Goal: Task Accomplishment & Management: Manage account settings

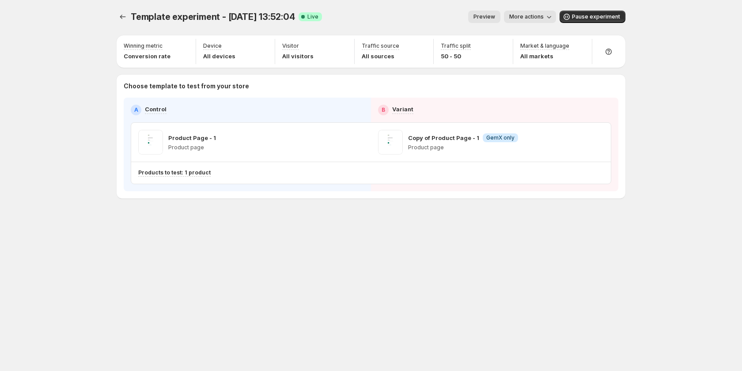
click at [528, 15] on span "More actions" at bounding box center [527, 16] width 34 height 7
click at [532, 38] on span "View analytic" at bounding box center [543, 35] width 37 height 7
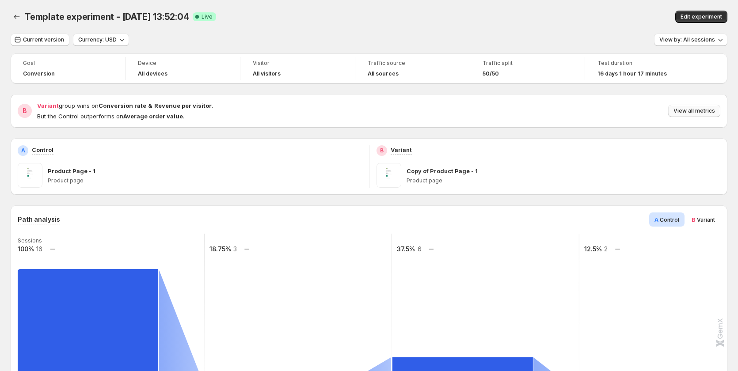
click at [695, 111] on span "View all metrics" at bounding box center [694, 110] width 42 height 7
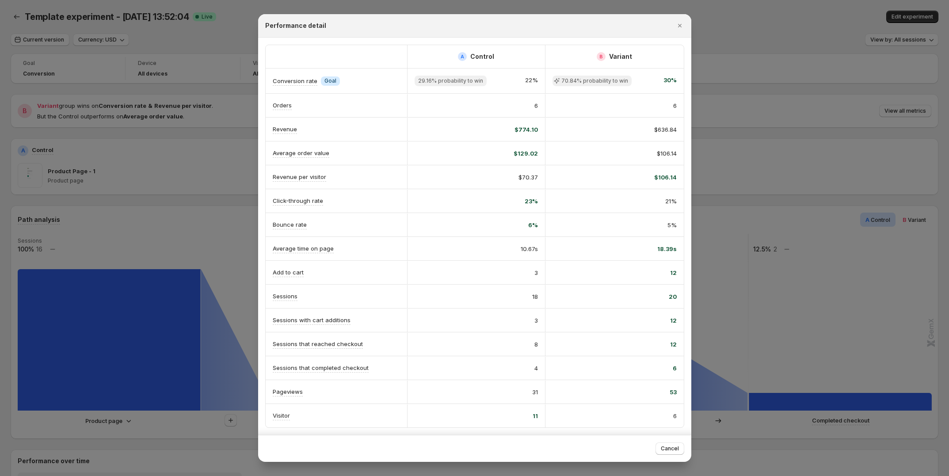
scroll to position [0, 6]
click at [742, 146] on div at bounding box center [474, 238] width 949 height 476
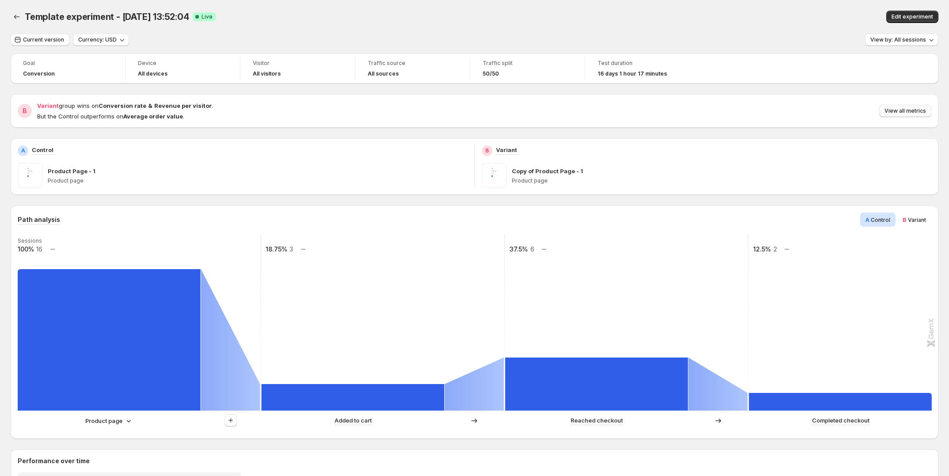
click at [742, 117] on button "View all metrics" at bounding box center [905, 111] width 52 height 12
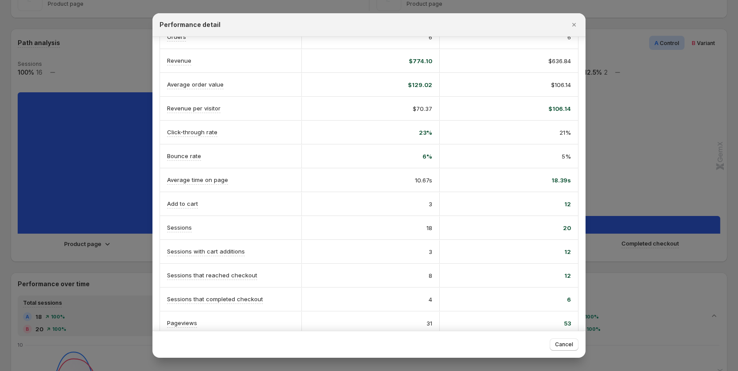
scroll to position [107, 0]
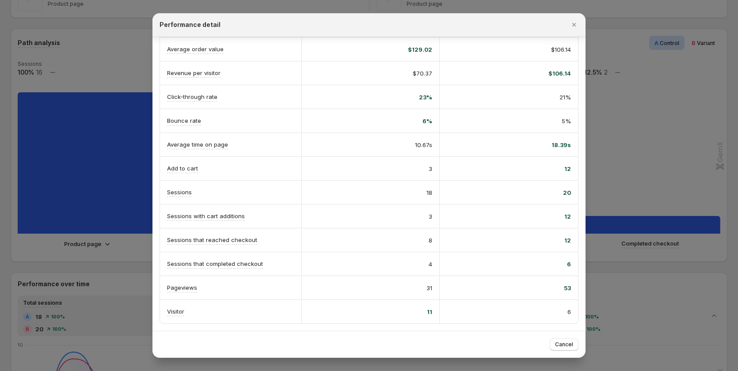
click at [673, 100] on div at bounding box center [369, 185] width 738 height 371
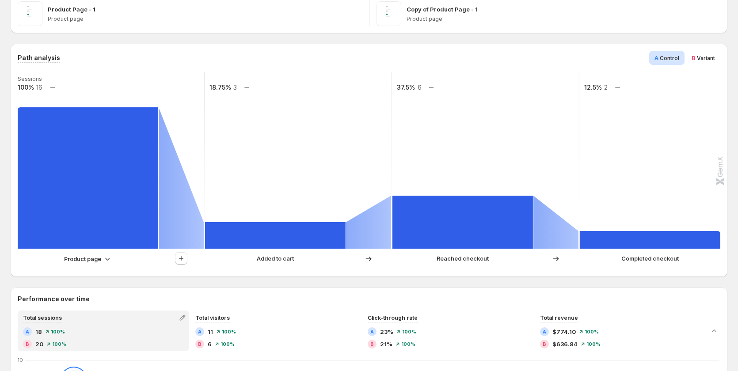
scroll to position [0, 0]
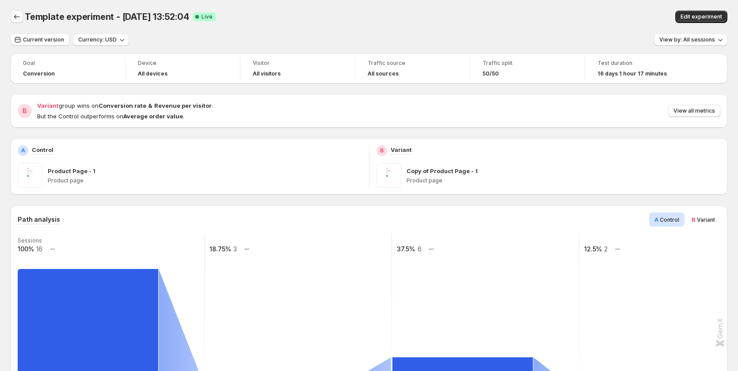
click at [18, 17] on icon "Back" at bounding box center [16, 16] width 9 height 9
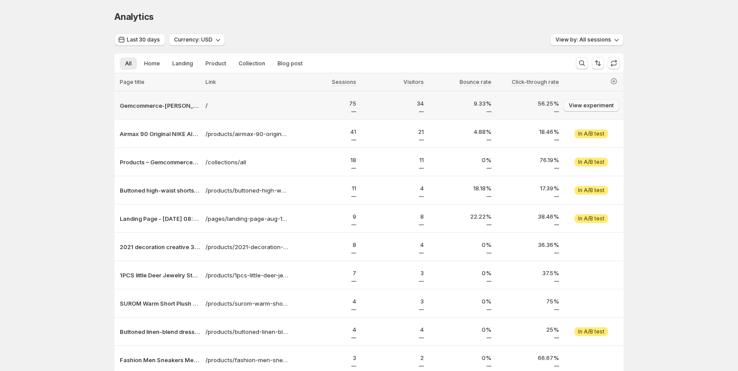
click at [602, 106] on span "View experiment" at bounding box center [591, 105] width 45 height 7
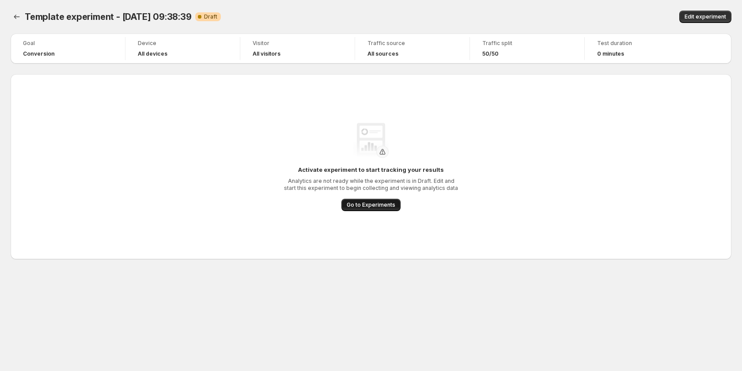
click at [384, 208] on span "Go to Experiments" at bounding box center [371, 205] width 49 height 7
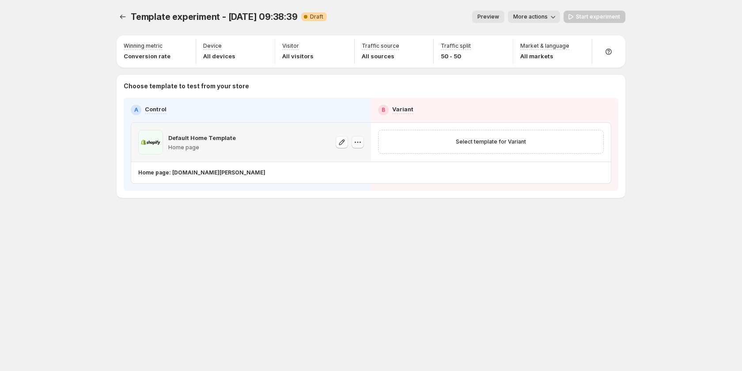
click at [356, 144] on icon "button" at bounding box center [358, 142] width 9 height 9
click at [343, 142] on icon "button" at bounding box center [342, 142] width 9 height 9
click at [359, 144] on icon "button" at bounding box center [358, 142] width 9 height 9
click at [381, 253] on div "Template experiment - [DATE] 09:38:39. This page is ready Template experiment -…" at bounding box center [371, 185] width 530 height 371
click at [548, 15] on span "More actions" at bounding box center [530, 16] width 34 height 7
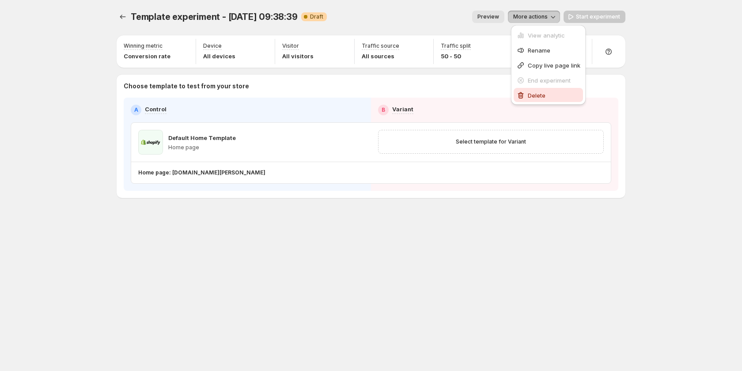
click at [552, 95] on span "Delete" at bounding box center [554, 95] width 53 height 9
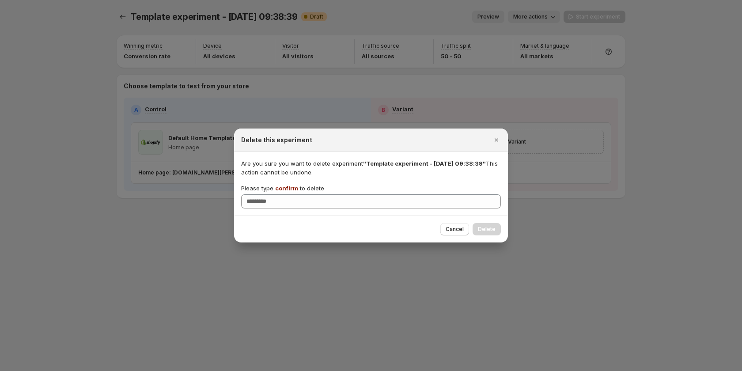
click at [288, 186] on span "confirm" at bounding box center [286, 188] width 23 height 7
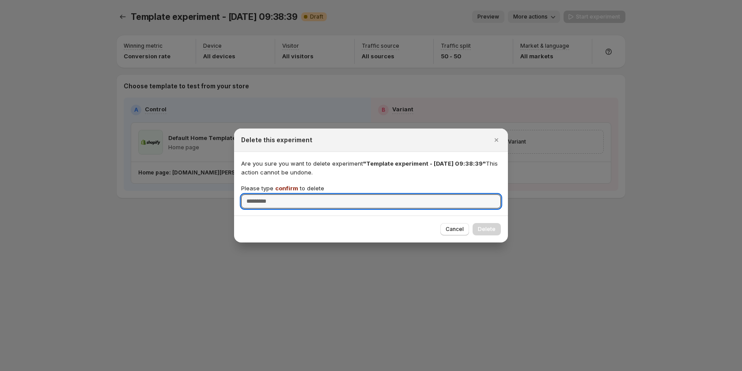
click at [288, 194] on input "Please type confirm to delete" at bounding box center [371, 201] width 260 height 14
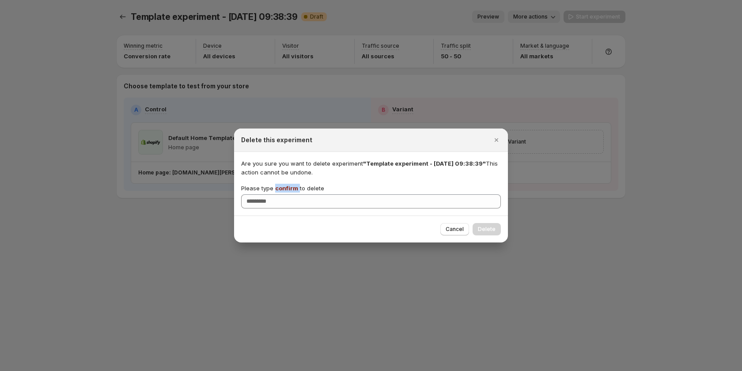
click at [288, 186] on span "confirm" at bounding box center [286, 188] width 23 height 7
click at [288, 194] on input "Please type confirm to delete" at bounding box center [371, 201] width 260 height 14
copy p "confirm"
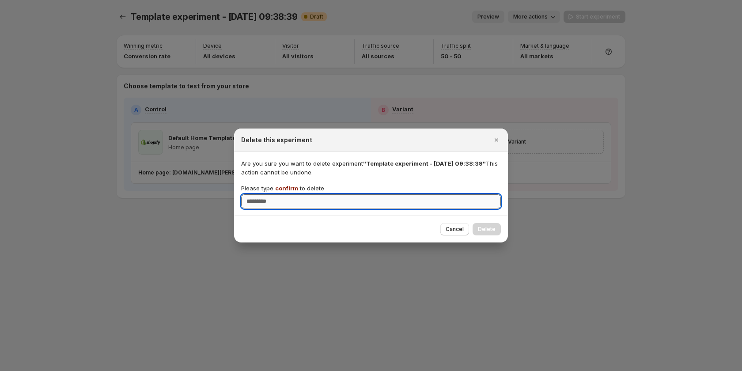
click at [291, 197] on input "Please type confirm to delete" at bounding box center [371, 201] width 260 height 14
paste input "*******"
type input "*******"
click at [492, 229] on span "Delete" at bounding box center [487, 229] width 18 height 7
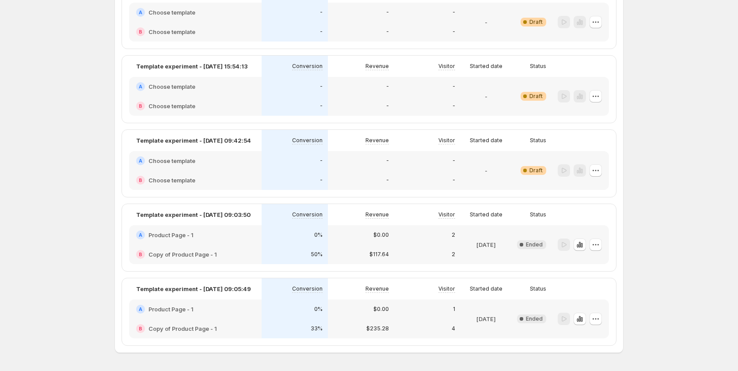
scroll to position [381, 0]
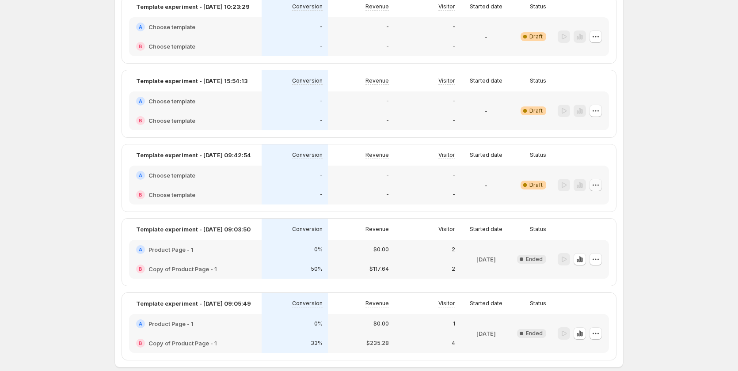
click at [600, 186] on icon "button" at bounding box center [595, 185] width 9 height 9
click at [604, 248] on span "Delete" at bounding box center [603, 248] width 43 height 9
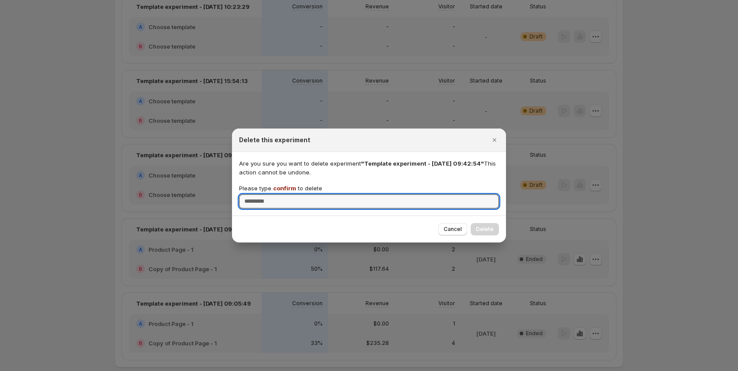
click at [287, 186] on span "confirm" at bounding box center [284, 188] width 23 height 7
click at [287, 194] on input "Please type confirm to delete" at bounding box center [369, 201] width 260 height 14
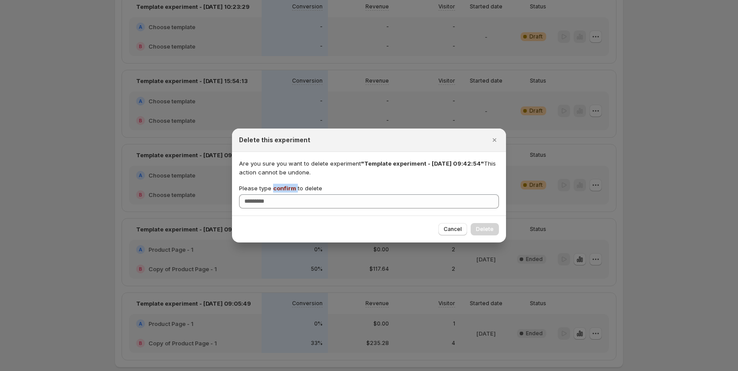
click at [287, 186] on span "confirm" at bounding box center [284, 188] width 23 height 7
click at [287, 194] on input "Please type confirm to delete" at bounding box center [369, 201] width 260 height 14
copy p "confirm"
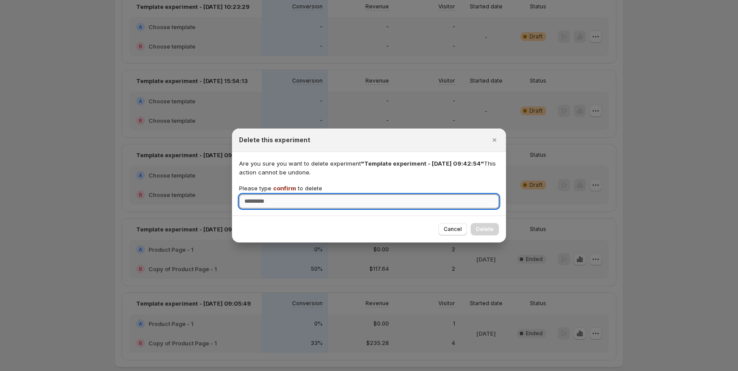
click at [287, 201] on input "Please type confirm to delete" at bounding box center [369, 201] width 260 height 14
paste input "*******"
type input "*******"
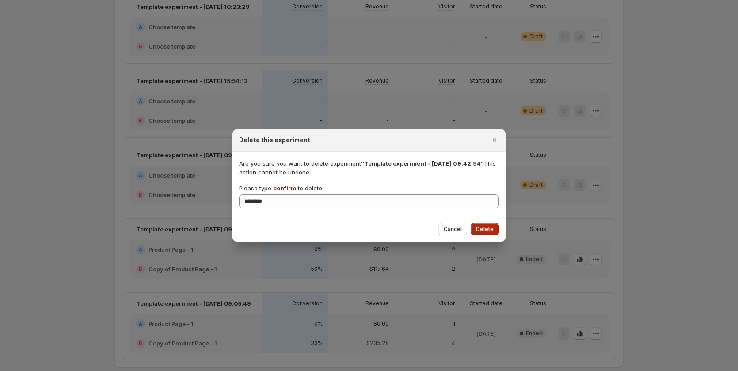
click at [492, 223] on button "Delete" at bounding box center [485, 229] width 28 height 12
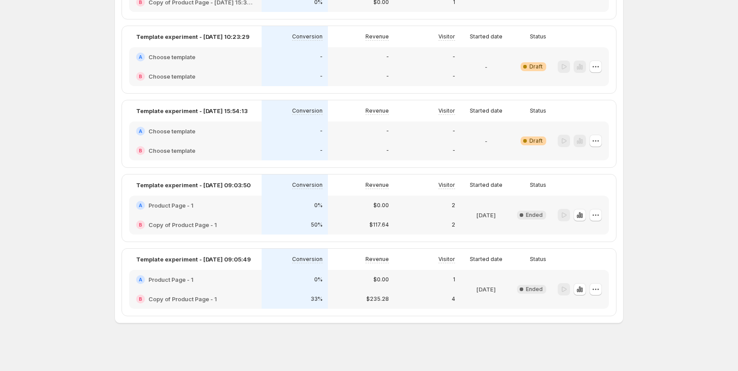
scroll to position [351, 0]
click at [600, 143] on icon "button" at bounding box center [595, 141] width 9 height 9
click at [593, 201] on span "Delete" at bounding box center [591, 204] width 18 height 7
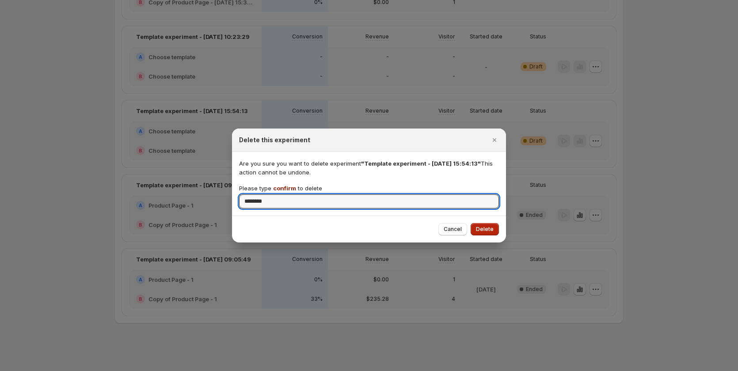
type input "*******"
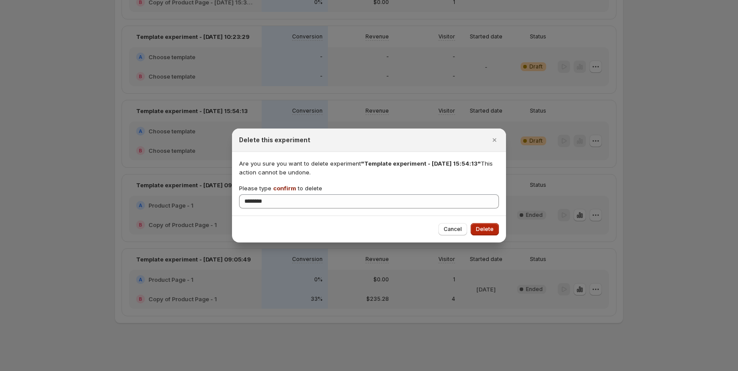
click at [479, 224] on button "Delete" at bounding box center [485, 229] width 28 height 12
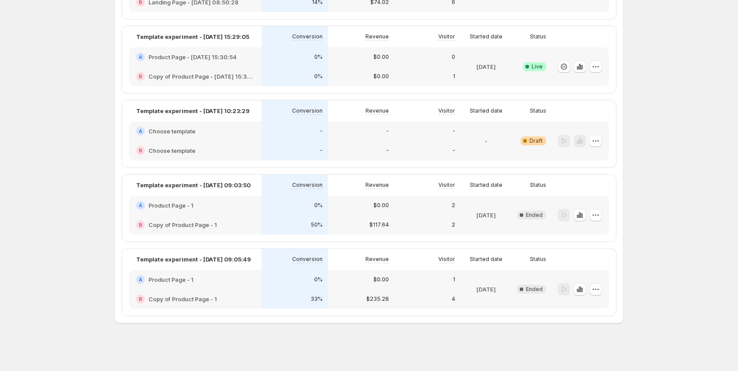
scroll to position [277, 0]
click at [600, 141] on icon "button" at bounding box center [595, 141] width 9 height 9
click at [586, 200] on span "Delete" at bounding box center [603, 204] width 43 height 9
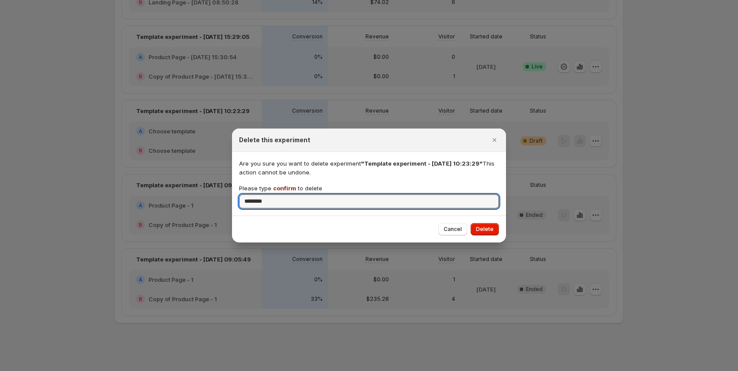
type input "*******"
click at [512, 225] on div at bounding box center [369, 185] width 738 height 371
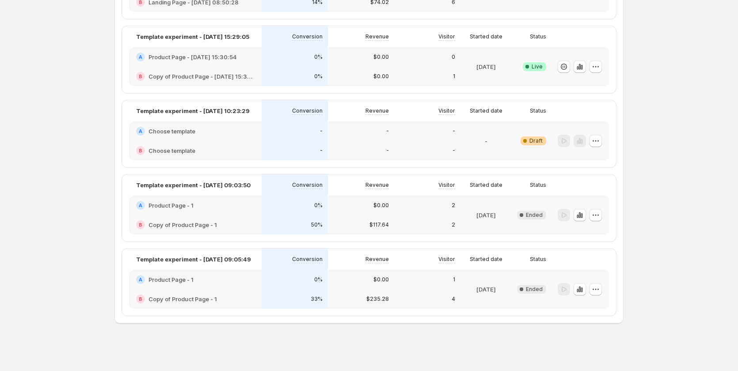
click at [493, 227] on div "[DATE]" at bounding box center [486, 215] width 44 height 28
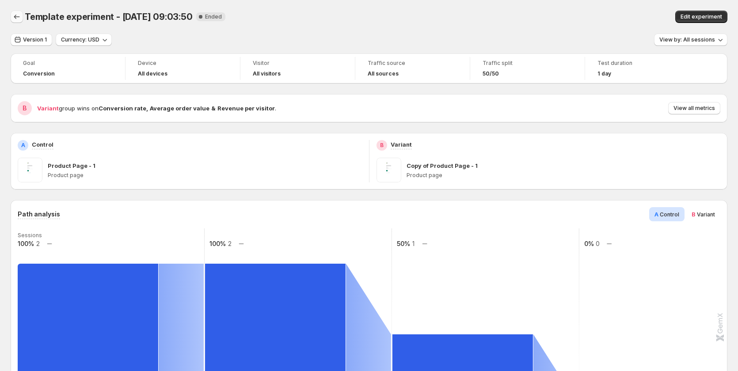
click at [16, 17] on icon "Back" at bounding box center [16, 16] width 9 height 9
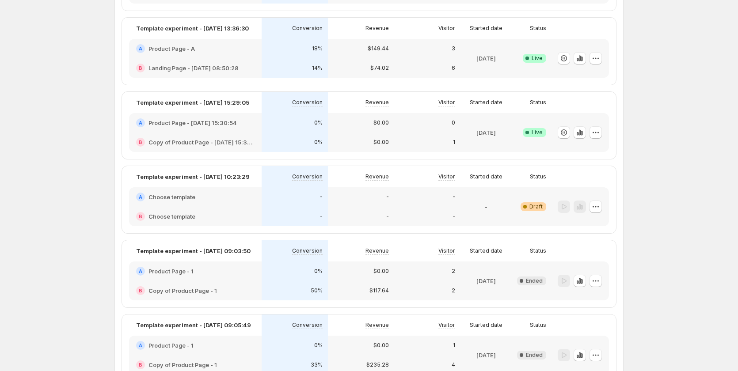
scroll to position [277, 0]
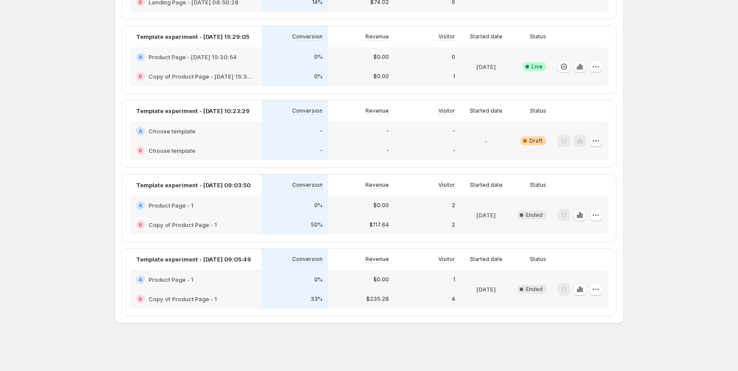
click at [597, 143] on icon "button" at bounding box center [595, 141] width 9 height 9
click at [594, 207] on span "Delete" at bounding box center [591, 204] width 18 height 7
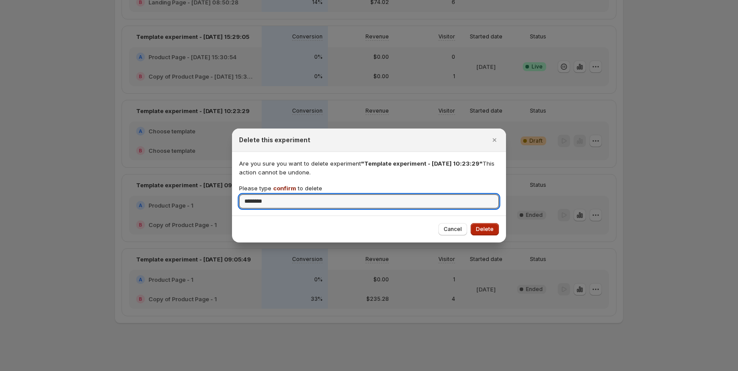
type input "*******"
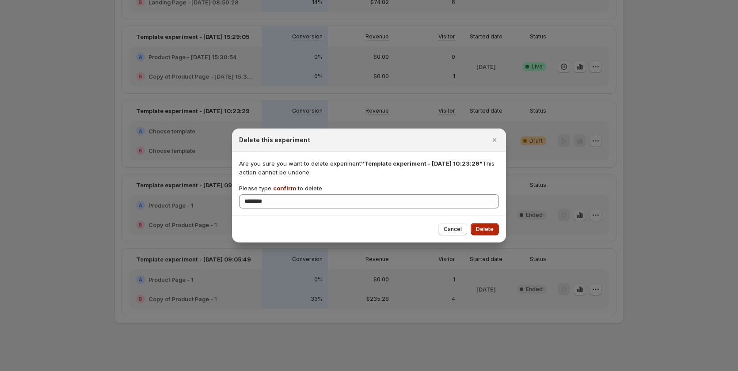
click at [475, 228] on button "Delete" at bounding box center [485, 229] width 28 height 12
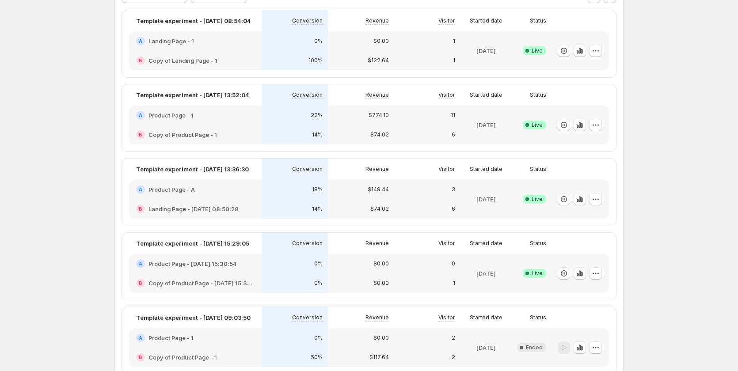
scroll to position [26, 0]
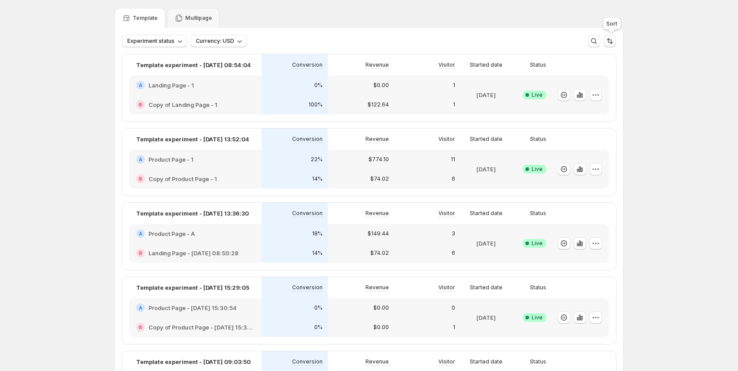
click at [612, 40] on icon "Sort the results" at bounding box center [609, 41] width 9 height 9
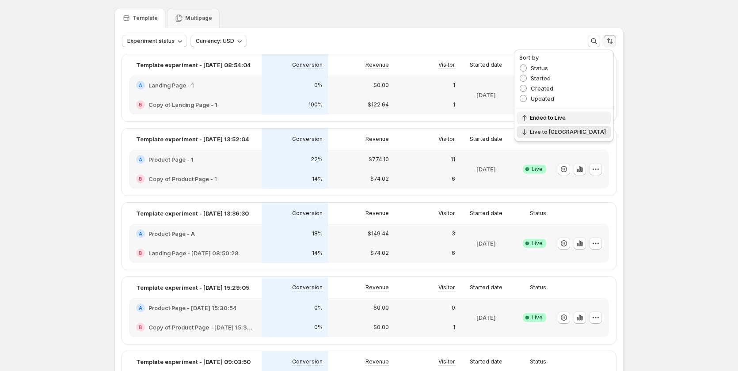
click at [589, 121] on span "Ended to Live" at bounding box center [568, 117] width 76 height 7
click at [589, 131] on span "Live to [GEOGRAPHIC_DATA]" at bounding box center [568, 132] width 76 height 7
click at [553, 89] on span "Created" at bounding box center [542, 88] width 23 height 7
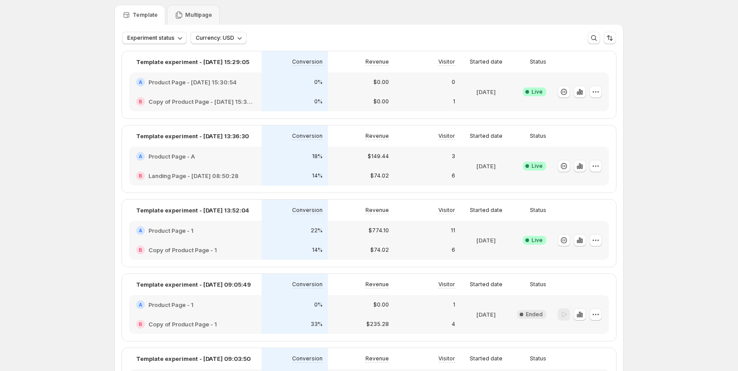
scroll to position [0, 0]
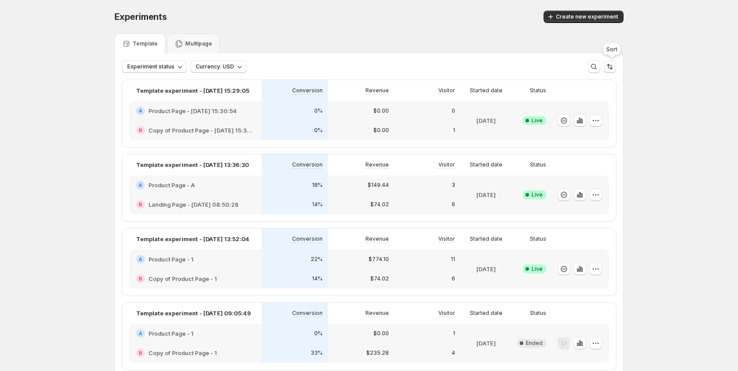
click at [612, 64] on icon "Sort the results" at bounding box center [609, 66] width 9 height 9
click at [582, 147] on button "Ascending" at bounding box center [581, 143] width 60 height 12
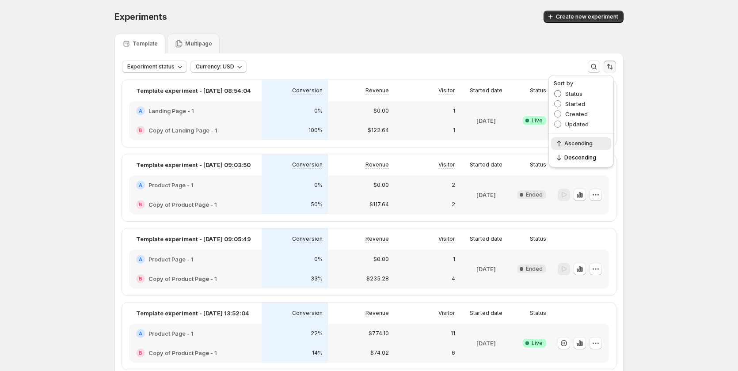
click at [580, 93] on span "Status" at bounding box center [573, 93] width 17 height 7
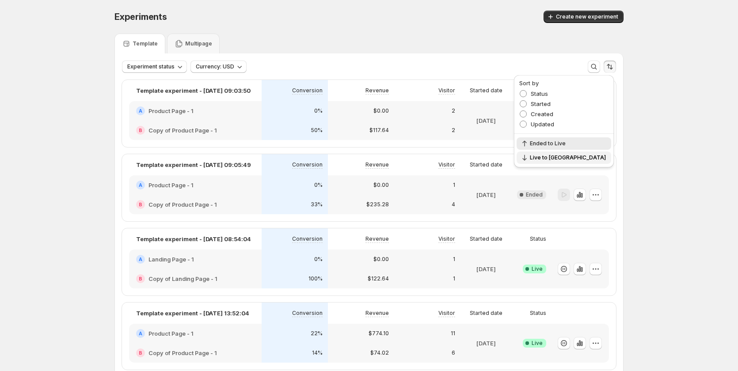
click at [574, 157] on span "Live to [GEOGRAPHIC_DATA]" at bounding box center [568, 157] width 76 height 7
click at [685, 188] on div "Experiments. This page is ready Experiments Create new experiment Template Mult…" at bounding box center [369, 287] width 738 height 574
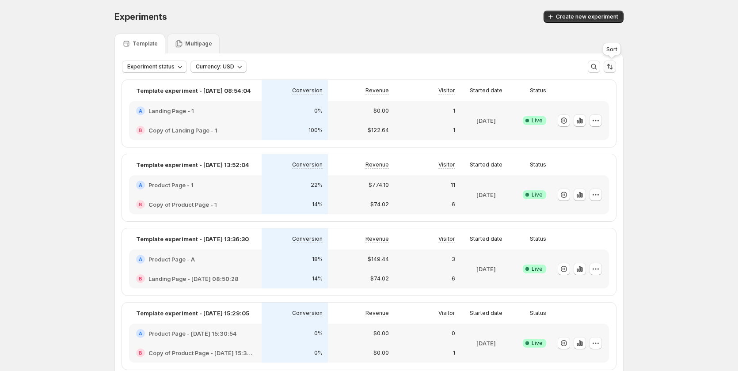
click at [616, 66] on button "Sort the results" at bounding box center [610, 67] width 12 height 12
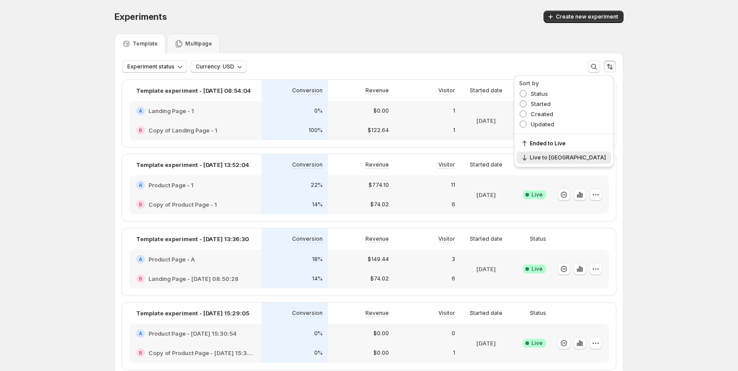
click at [683, 141] on div "Experiments. This page is ready Experiments Create new experiment Template Mult…" at bounding box center [369, 287] width 738 height 574
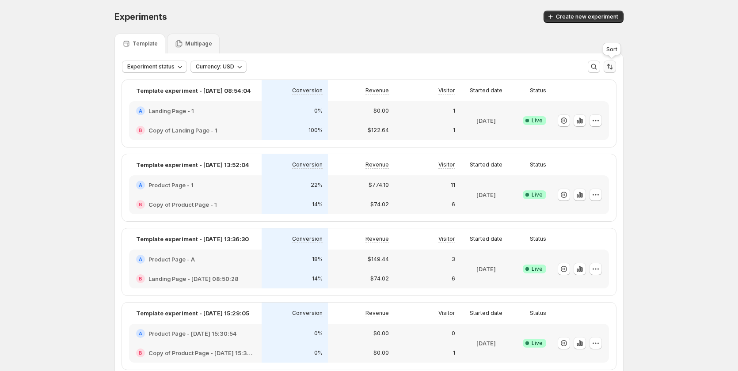
click at [610, 65] on icon "Sort the results" at bounding box center [609, 66] width 4 height 5
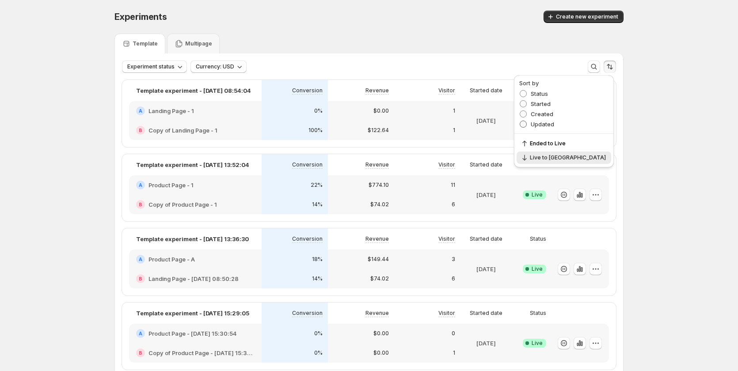
click at [554, 124] on span "Updated" at bounding box center [542, 124] width 23 height 7
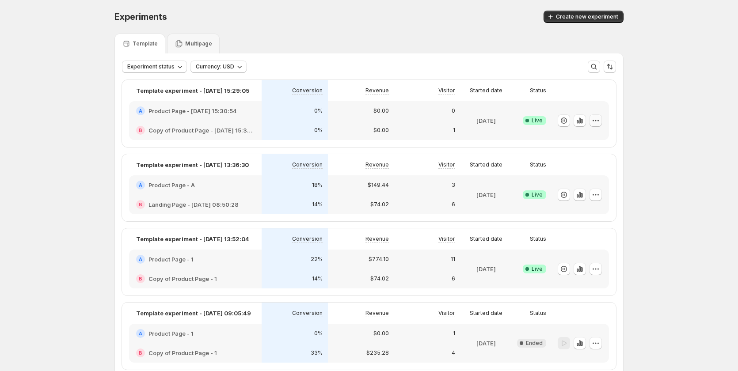
click at [602, 121] on button "button" at bounding box center [595, 120] width 12 height 12
click at [645, 112] on div "Experiments. This page is ready Experiments Create new experiment Template Mult…" at bounding box center [369, 287] width 738 height 574
click at [203, 36] on div "Multipage" at bounding box center [193, 44] width 53 height 20
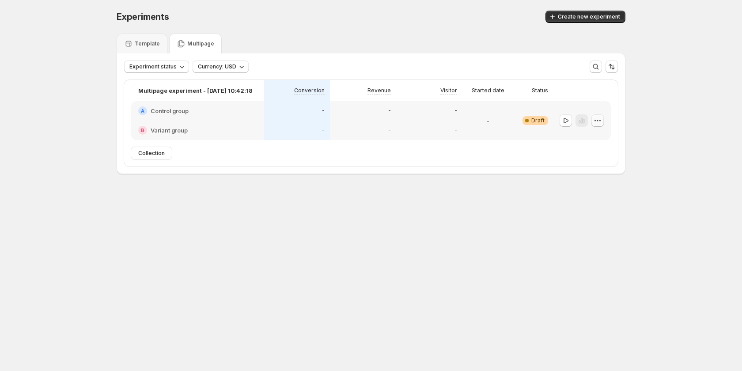
click at [597, 120] on icon "button" at bounding box center [597, 120] width 9 height 9
click at [595, 188] on span "Delete" at bounding box center [603, 183] width 43 height 9
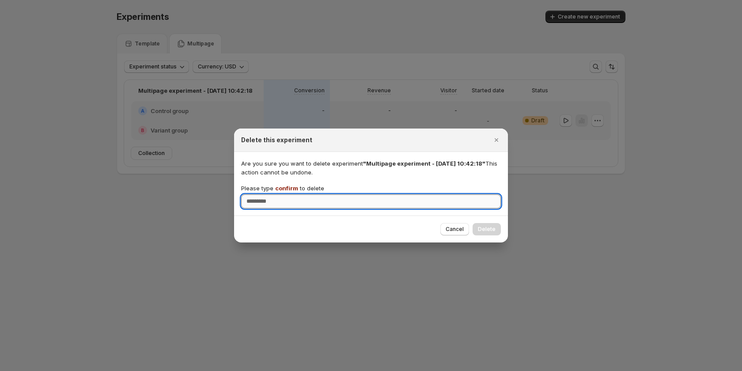
click at [305, 204] on input "Please type confirm to delete" at bounding box center [371, 201] width 260 height 14
type input "*******"
click at [490, 227] on span "Delete" at bounding box center [487, 229] width 18 height 7
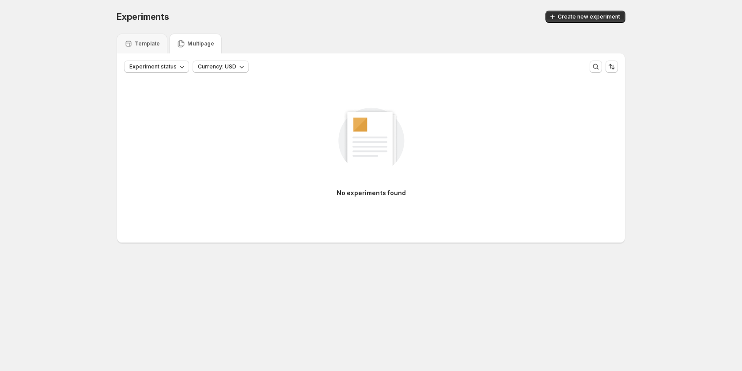
click at [186, 241] on div "No experiments found" at bounding box center [371, 158] width 508 height 170
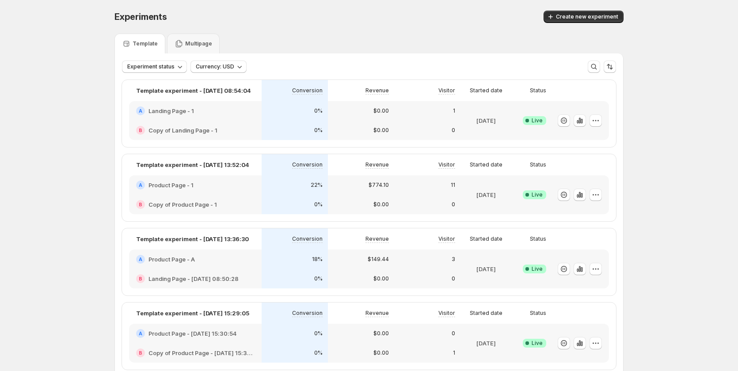
click at [234, 193] on div "A Product Page - 1" at bounding box center [195, 184] width 133 height 19
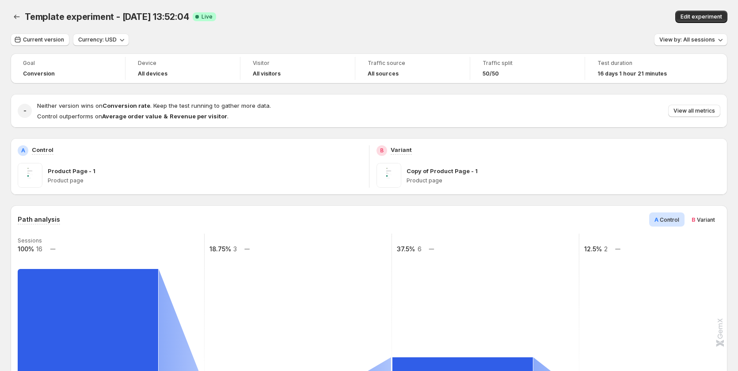
click at [702, 121] on div "- Neither version wins on Conversion rate . Keep the test running to gather mor…" at bounding box center [369, 111] width 717 height 34
click at [696, 112] on span "View all metrics" at bounding box center [694, 110] width 42 height 7
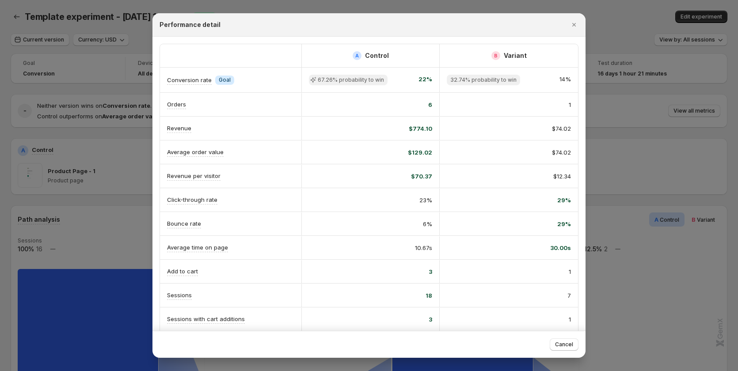
click at [667, 222] on div at bounding box center [369, 185] width 738 height 371
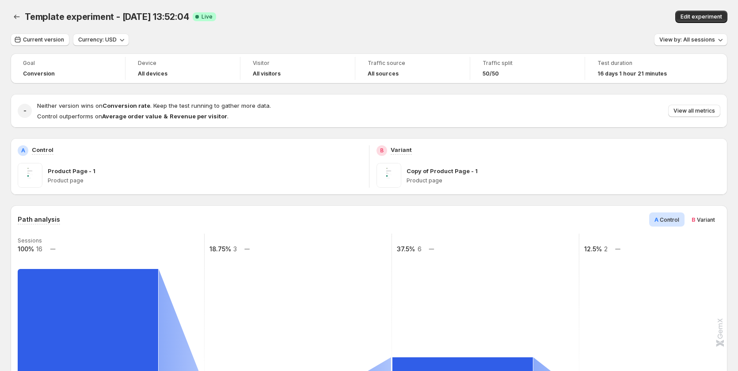
click at [714, 240] on rect at bounding box center [673, 322] width 188 height 177
click at [16, 18] on icon "Back" at bounding box center [16, 16] width 9 height 9
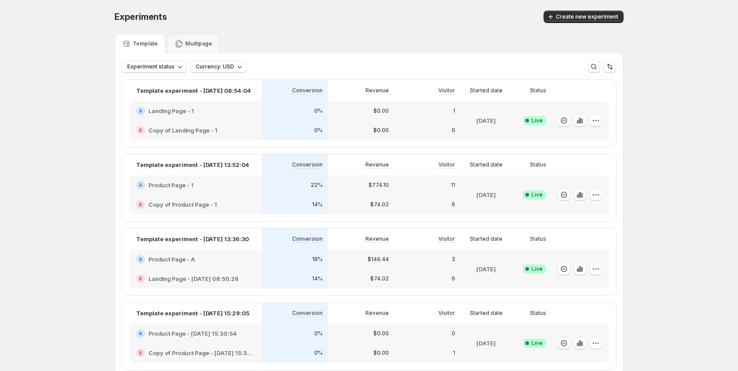
click at [591, 193] on div at bounding box center [580, 195] width 44 height 13
click at [595, 193] on icon "button" at bounding box center [595, 194] width 9 height 9
click at [592, 218] on button "Edit" at bounding box center [600, 213] width 109 height 14
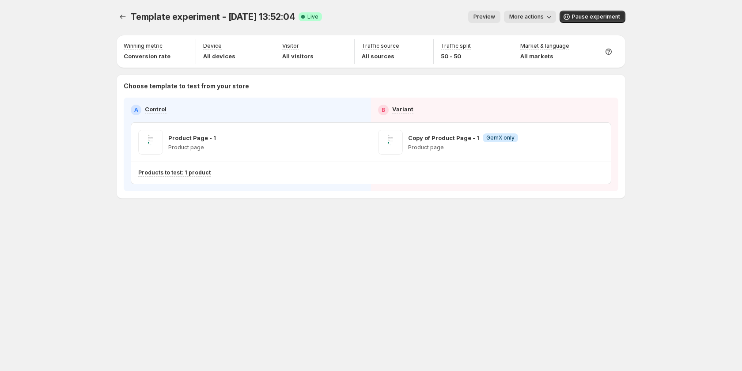
click at [55, 121] on div "Template experiment - Aug 12, 13:52:04. This page is ready Template experiment …" at bounding box center [371, 185] width 742 height 371
click at [135, 65] on div "Winning metric Your primary goal for the test. It helps to identify which versi…" at bounding box center [146, 78] width 92 height 57
copy p "Winning metric"
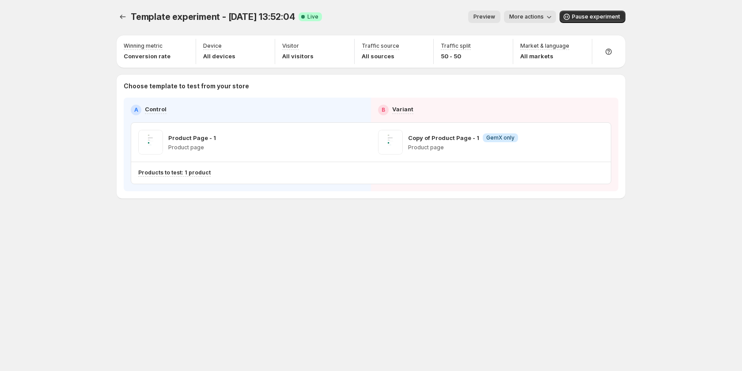
click at [646, 177] on div "Template experiment - Aug 12, 13:52:04. This page is ready Template experiment …" at bounding box center [371, 185] width 742 height 371
click at [680, 164] on div "Template experiment - Aug 12, 13:52:04. This page is ready Template experiment …" at bounding box center [371, 185] width 742 height 371
